Goal: Contribute content: Contribute content

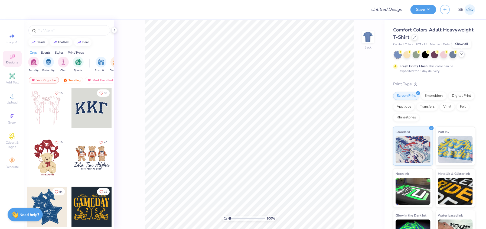
click at [461, 54] on icon at bounding box center [462, 54] width 4 height 4
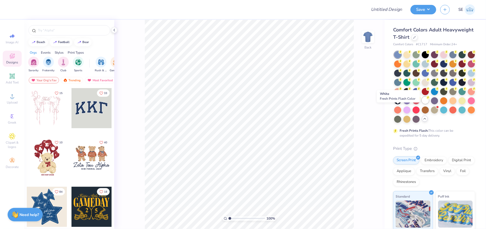
click at [422, 104] on div at bounding box center [425, 100] width 7 height 7
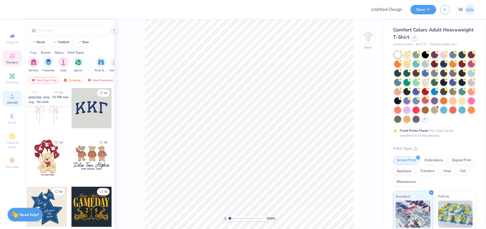
click at [12, 102] on span "Upload" at bounding box center [12, 102] width 11 height 4
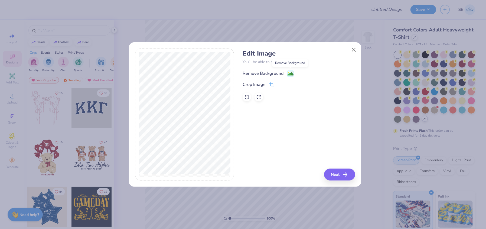
click at [291, 70] on span at bounding box center [290, 73] width 7 height 7
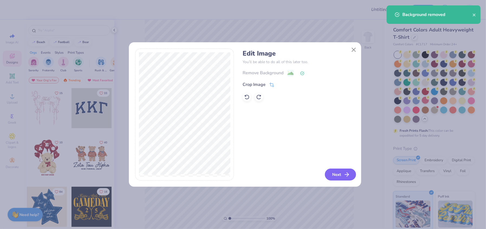
click at [345, 171] on button "Next" at bounding box center [340, 175] width 31 height 12
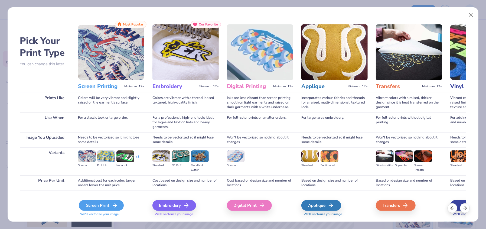
click at [104, 203] on div "Screen Print" at bounding box center [101, 205] width 45 height 11
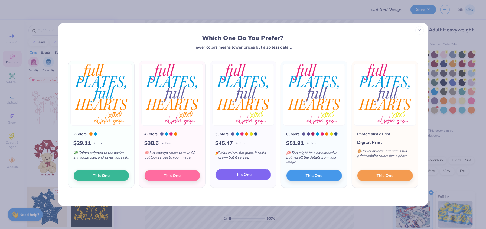
click at [243, 174] on span "This One" at bounding box center [243, 174] width 17 height 6
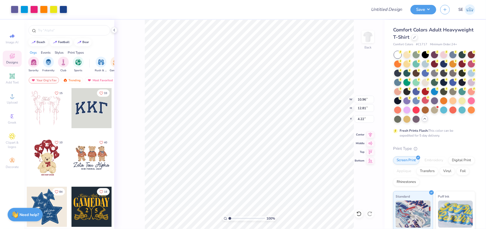
type input "10.96"
type input "12.81"
type input "3.71"
click at [381, 6] on input "Design Title" at bounding box center [380, 9] width 53 height 11
type input "[PERSON_NAME]"
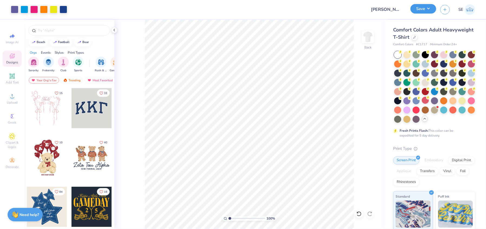
click at [425, 9] on button "Save" at bounding box center [424, 8] width 26 height 9
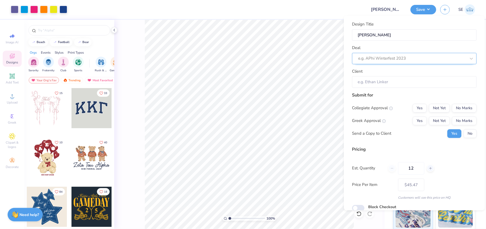
click at [383, 57] on div at bounding box center [412, 58] width 108 height 7
type input "[PERSON_NAME]"
click at [383, 57] on div at bounding box center [412, 58] width 108 height 7
type input "e"
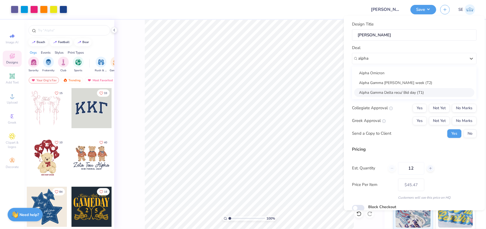
click at [382, 93] on div "Alpha Gamma Delta recu/ Bid day (T1)" at bounding box center [414, 92] width 120 height 9
type input "alpha"
type input "[PERSON_NAME]"
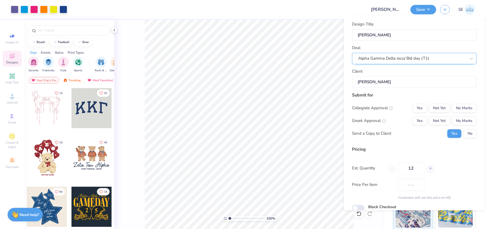
type input "$53.92"
click at [399, 58] on div "Alpha Gamma Delta recu/ Bid day (T1)" at bounding box center [412, 58] width 109 height 8
type input "e"
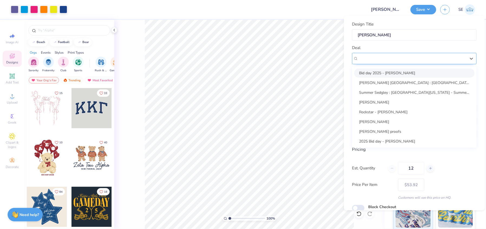
click at [364, 56] on div "Alpha Gamma Delta recu/ Bid day (T1)" at bounding box center [412, 58] width 108 height 6
paste input "Alpha Gamma [PERSON_NAME] week (T2)"
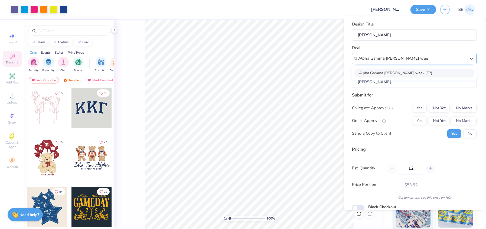
click at [415, 72] on div "Alpha Gamma [PERSON_NAME] week (T2)" at bounding box center [414, 72] width 120 height 9
type input "Alpha Gamma [PERSON_NAME] week (T2)"
type input "[PERSON_NAME]"
click at [459, 107] on button "No Marks" at bounding box center [464, 107] width 25 height 9
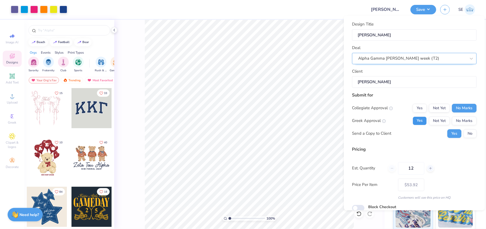
click at [419, 119] on button "Yes" at bounding box center [420, 120] width 14 height 9
click at [469, 131] on button "No" at bounding box center [470, 133] width 13 height 9
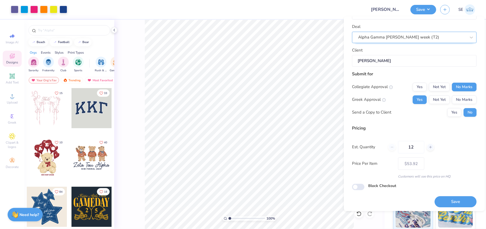
scroll to position [23, 0]
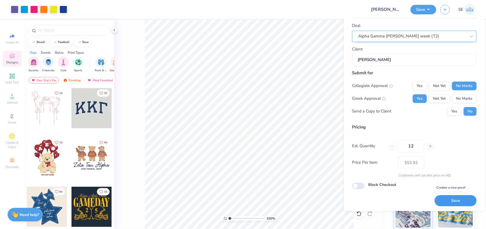
click at [449, 199] on button "Save" at bounding box center [456, 200] width 42 height 11
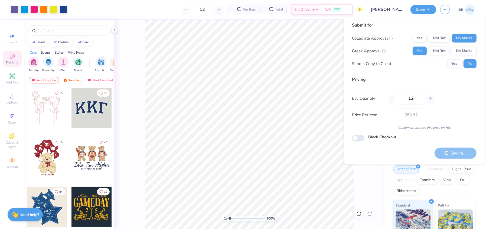
type input "– –"
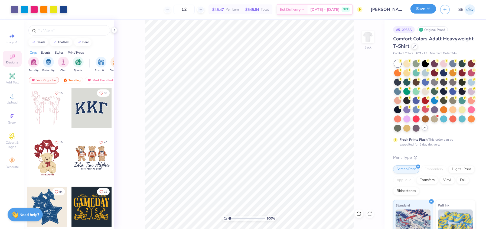
click at [426, 7] on button "Save" at bounding box center [424, 8] width 26 height 9
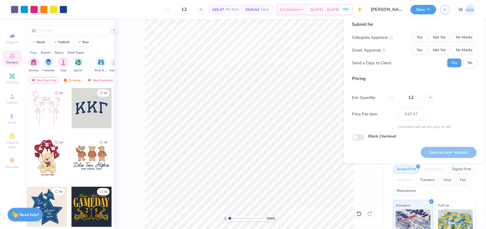
type input "– –"
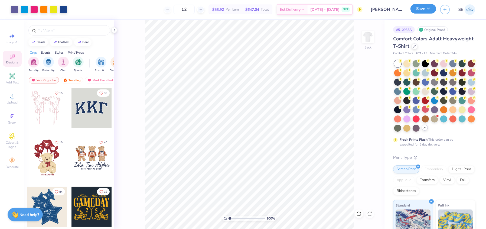
click at [425, 11] on button "Save" at bounding box center [424, 8] width 26 height 9
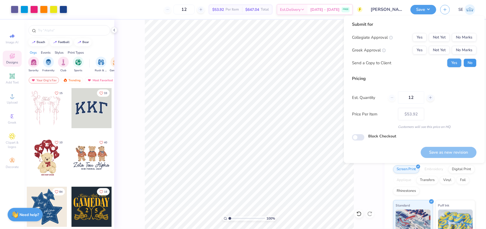
click at [472, 60] on button "No" at bounding box center [470, 63] width 13 height 9
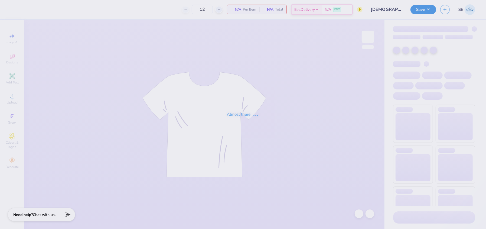
type input "Church T-shirt"
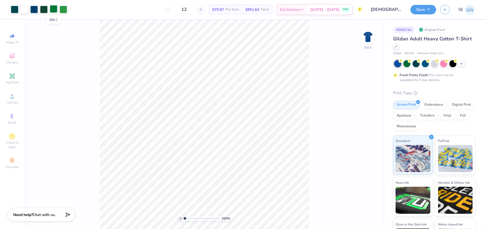
click at [52, 8] on div at bounding box center [54, 9] width 8 height 8
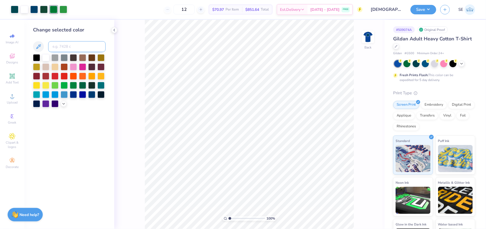
click at [63, 43] on input at bounding box center [76, 46] width 57 height 11
type input "3435"
click at [55, 7] on div at bounding box center [54, 9] width 8 height 8
click at [64, 46] on input at bounding box center [76, 46] width 57 height 11
type input "3435"
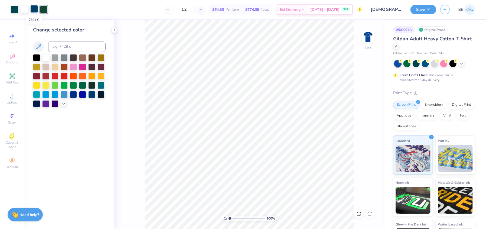
click at [34, 9] on div at bounding box center [34, 9] width 8 height 8
click at [64, 46] on input at bounding box center [76, 46] width 57 height 11
click at [358, 213] on icon at bounding box center [357, 212] width 1 height 1
click at [41, 8] on div at bounding box center [44, 9] width 8 height 8
click at [34, 8] on div at bounding box center [34, 9] width 8 height 8
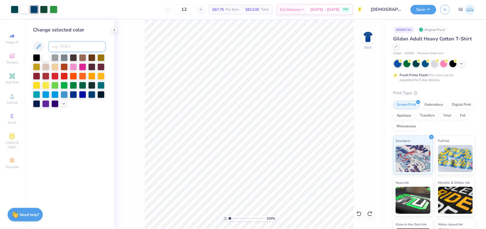
click at [64, 47] on input at bounding box center [76, 46] width 57 height 11
type input "3435"
click at [13, 8] on div at bounding box center [15, 9] width 8 height 8
click at [68, 46] on input at bounding box center [76, 46] width 57 height 11
click at [357, 213] on icon at bounding box center [359, 213] width 5 height 5
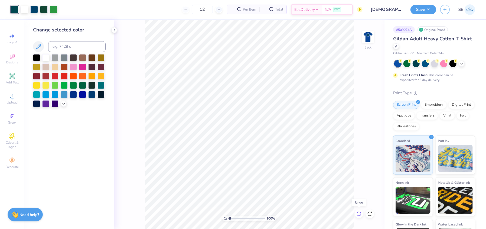
click at [357, 213] on icon at bounding box center [359, 213] width 5 height 5
click at [54, 9] on div at bounding box center [54, 9] width 8 height 8
click at [64, 49] on input at bounding box center [76, 46] width 57 height 11
type input "3435"
click at [55, 9] on div at bounding box center [54, 9] width 8 height 8
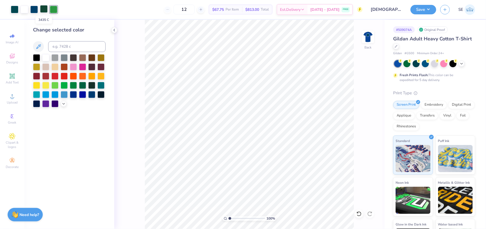
click at [41, 11] on div at bounding box center [44, 9] width 8 height 8
click at [359, 212] on icon at bounding box center [359, 213] width 5 height 5
click at [52, 9] on div at bounding box center [54, 9] width 8 height 8
click at [75, 50] on input at bounding box center [76, 46] width 57 height 11
type input "7739"
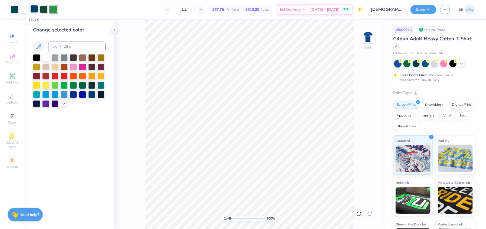
click at [35, 6] on div at bounding box center [34, 9] width 8 height 8
click at [68, 44] on input at bounding box center [76, 46] width 57 height 11
type input "3435"
click at [11, 9] on div at bounding box center [15, 9] width 8 height 8
click at [11, 9] on div at bounding box center [15, 10] width 8 height 8
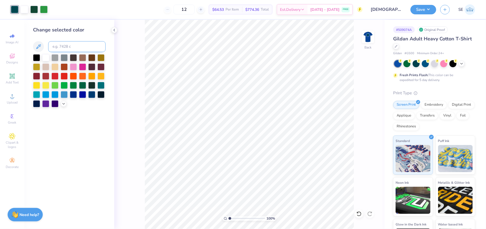
click at [53, 44] on input at bounding box center [76, 46] width 57 height 11
type input "3435"
click at [370, 33] on img at bounding box center [368, 37] width 22 height 22
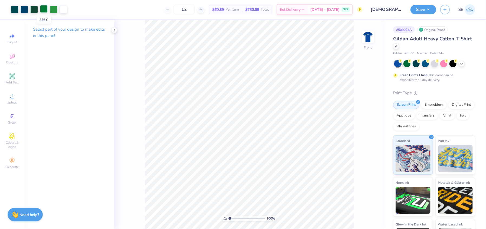
click at [43, 10] on div at bounding box center [44, 9] width 8 height 8
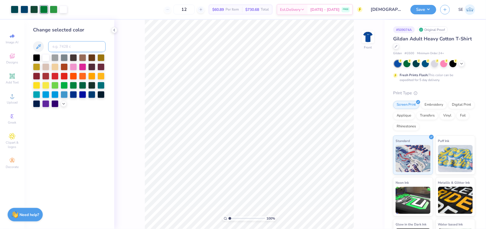
click at [55, 48] on input at bounding box center [76, 46] width 57 height 11
type input "7739"
click at [78, 47] on input at bounding box center [76, 46] width 57 height 11
type input "343"
click at [359, 213] on icon at bounding box center [359, 213] width 5 height 5
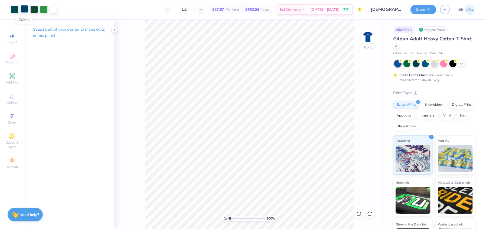
click at [24, 9] on div at bounding box center [25, 9] width 8 height 8
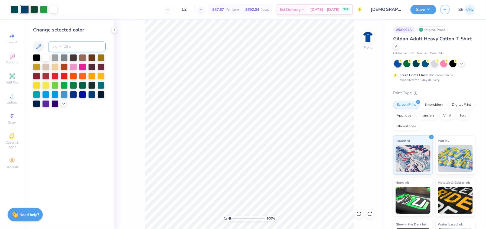
click at [65, 44] on input at bounding box center [76, 46] width 57 height 11
type input "3435"
click at [15, 9] on div at bounding box center [15, 9] width 8 height 8
click at [64, 45] on input at bounding box center [76, 46] width 57 height 11
type input "3435"
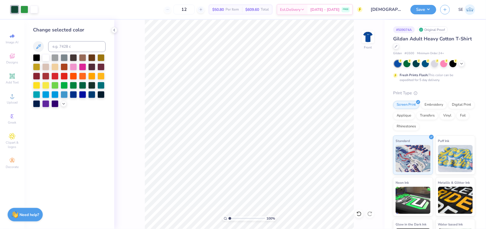
click at [138, 63] on div "100 % Front" at bounding box center [249, 124] width 270 height 209
click at [422, 6] on button "Save" at bounding box center [424, 8] width 26 height 9
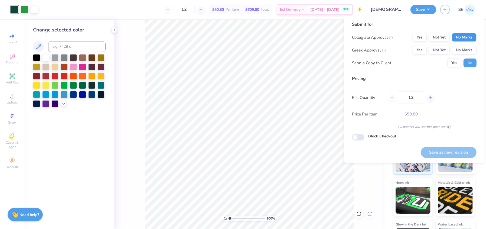
click at [462, 37] on button "No Marks" at bounding box center [464, 37] width 25 height 9
click at [465, 50] on button "No Marks" at bounding box center [464, 50] width 25 height 9
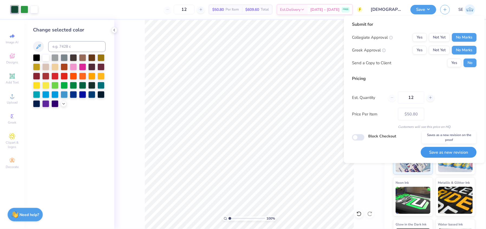
click at [432, 151] on button "Save as new revision" at bounding box center [449, 152] width 56 height 11
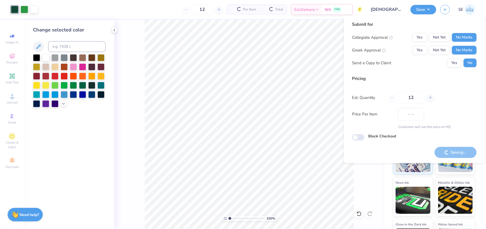
type input "$50.80"
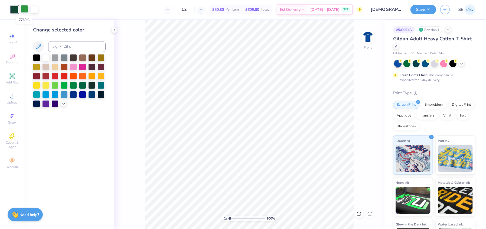
click at [26, 12] on div at bounding box center [25, 9] width 8 height 8
click at [47, 59] on div at bounding box center [45, 57] width 7 height 7
click at [14, 8] on div at bounding box center [15, 9] width 8 height 8
click at [45, 60] on div at bounding box center [45, 57] width 7 height 7
click at [364, 43] on img at bounding box center [368, 37] width 22 height 22
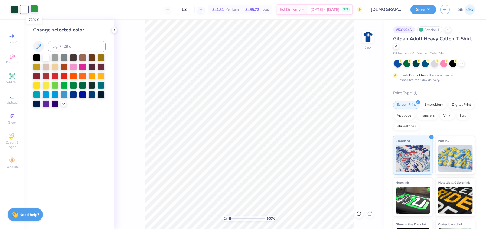
click at [35, 9] on div at bounding box center [34, 9] width 8 height 8
click at [45, 58] on div at bounding box center [45, 57] width 7 height 7
click at [14, 5] on div at bounding box center [15, 9] width 8 height 8
click at [46, 56] on div at bounding box center [45, 57] width 7 height 7
click at [362, 52] on div "100 % Back" at bounding box center [249, 124] width 270 height 209
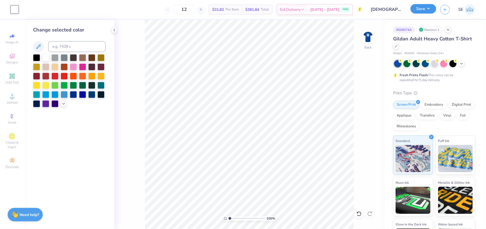
click at [428, 6] on button "Save" at bounding box center [424, 8] width 26 height 9
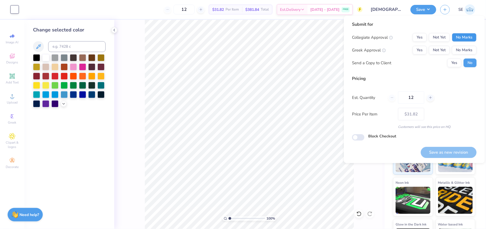
click at [465, 38] on button "No Marks" at bounding box center [464, 37] width 25 height 9
click at [464, 52] on button "No Marks" at bounding box center [464, 50] width 25 height 9
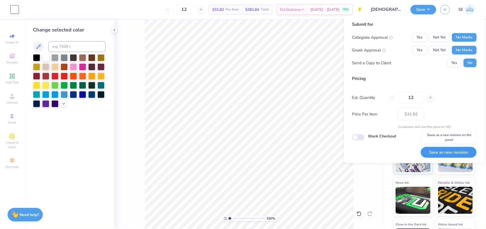
click at [450, 153] on button "Save as new revision" at bounding box center [449, 152] width 56 height 11
type input "$31.82"
